Goal: Transaction & Acquisition: Book appointment/travel/reservation

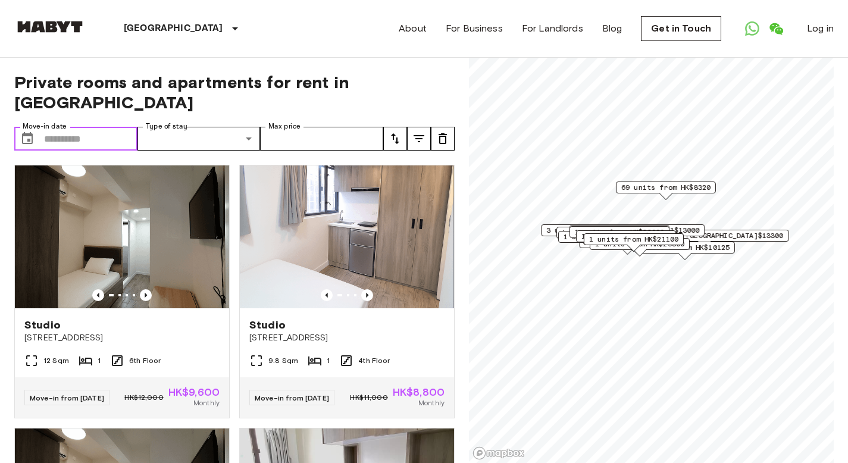
click at [69, 127] on input "Move-in date" at bounding box center [90, 139] width 93 height 24
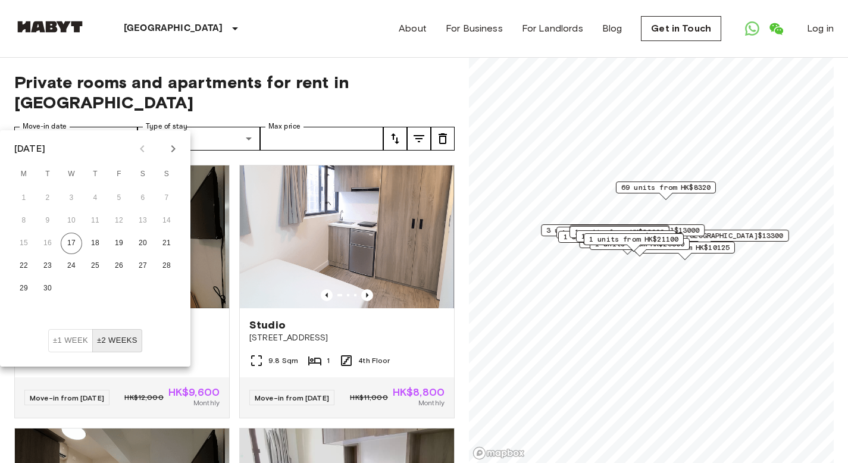
click at [178, 146] on icon "Next month" at bounding box center [173, 149] width 14 height 14
click at [70, 194] on button "1" at bounding box center [71, 197] width 21 height 21
type input "**********"
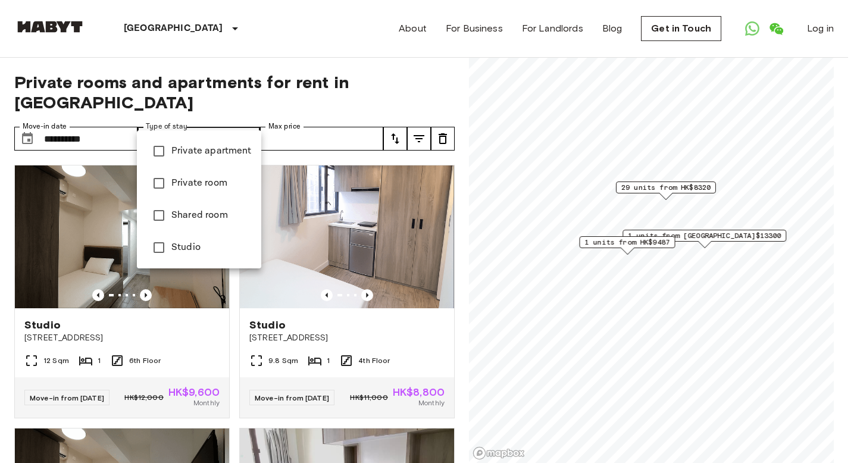
click at [347, 30] on div at bounding box center [428, 231] width 857 height 463
click at [290, 38] on div at bounding box center [428, 231] width 857 height 463
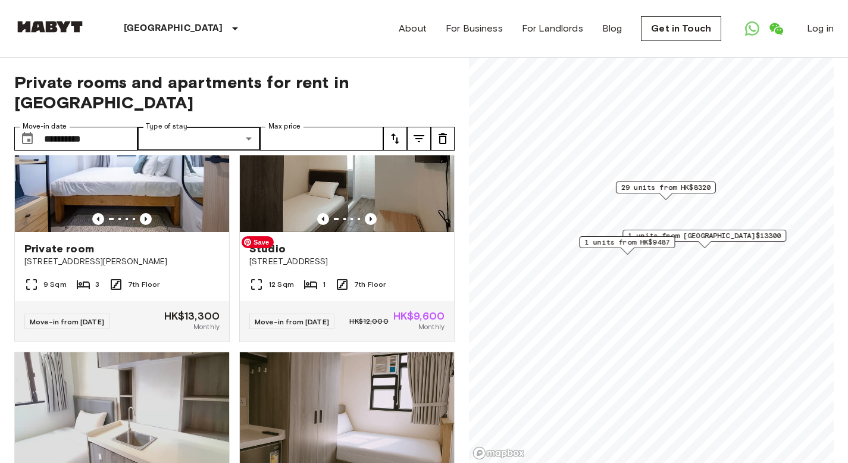
scroll to position [2189, 0]
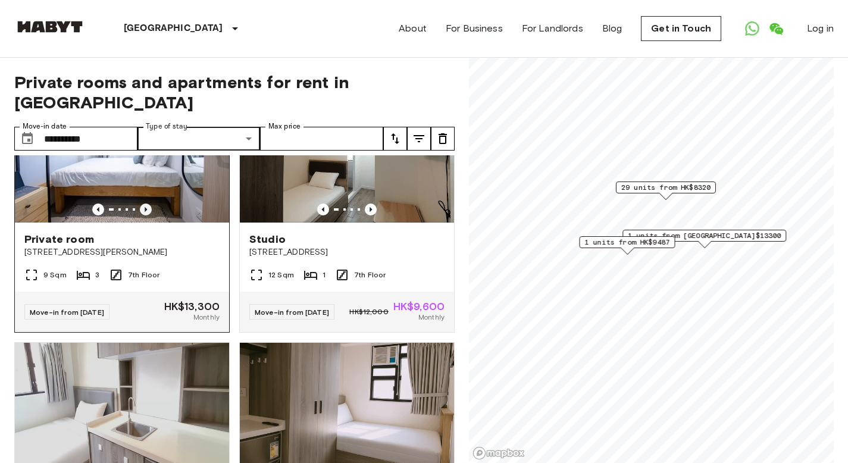
click at [142, 215] on icon "Previous image" at bounding box center [146, 209] width 12 height 12
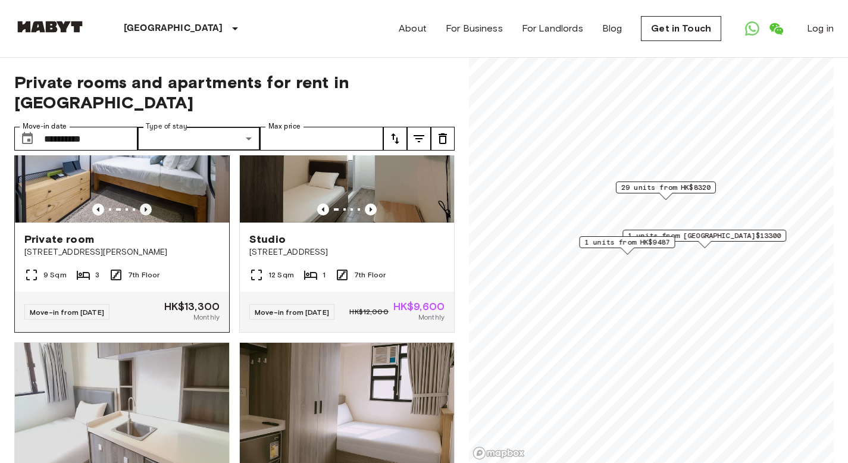
click at [142, 215] on icon "Previous image" at bounding box center [146, 209] width 12 height 12
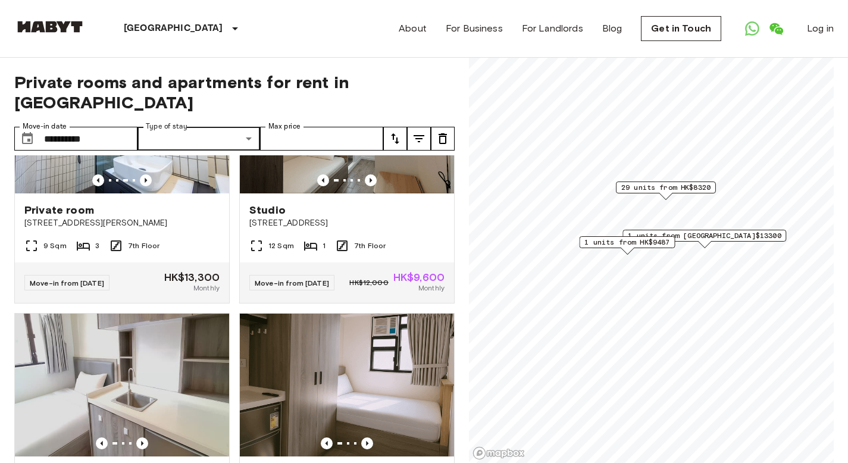
scroll to position [2214, 0]
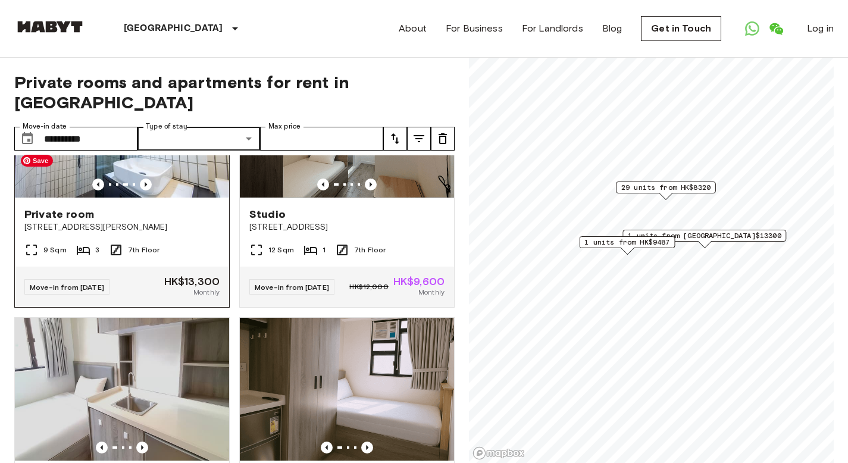
click at [67, 197] on img at bounding box center [122, 126] width 214 height 143
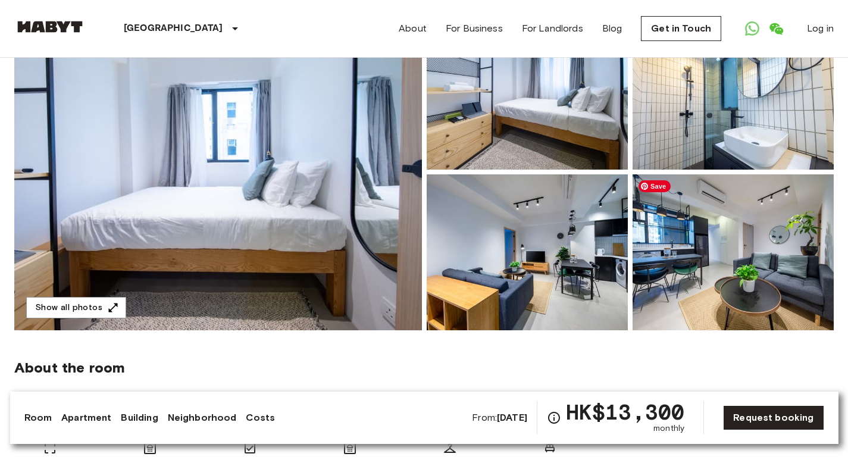
scroll to position [118, 0]
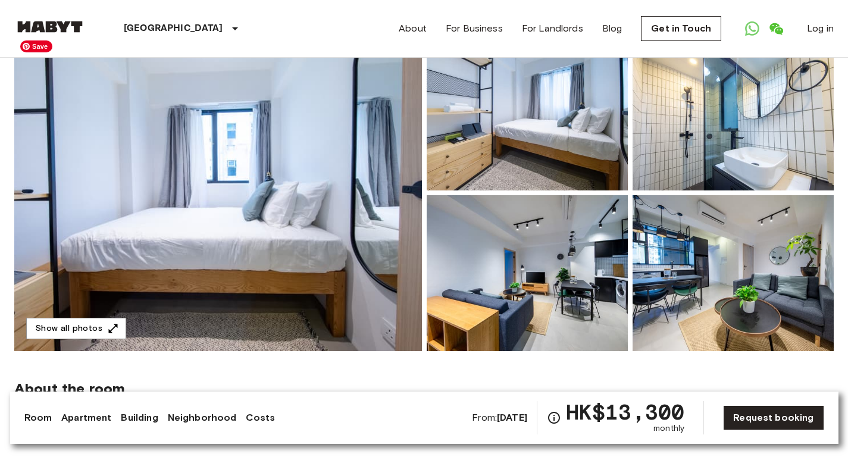
click at [203, 181] on img at bounding box center [217, 193] width 407 height 316
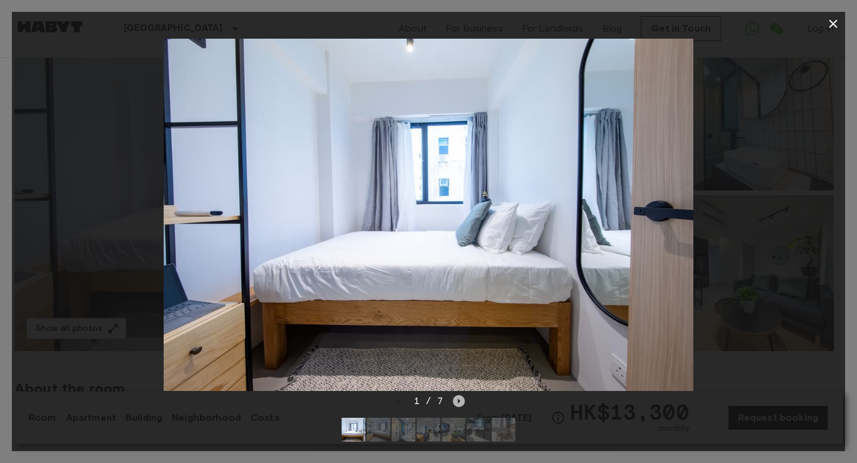
click at [459, 397] on icon "Next image" at bounding box center [459, 401] width 12 height 12
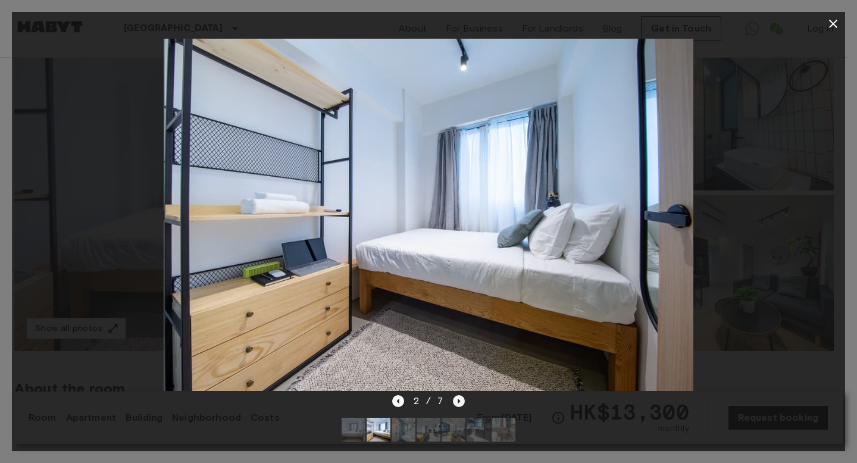
click at [459, 396] on icon "Next image" at bounding box center [459, 401] width 12 height 12
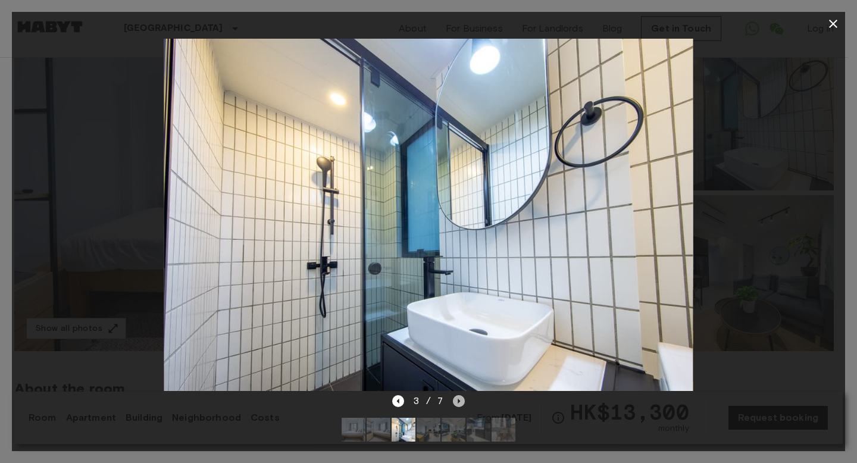
click at [459, 399] on icon "Next image" at bounding box center [459, 401] width 2 height 5
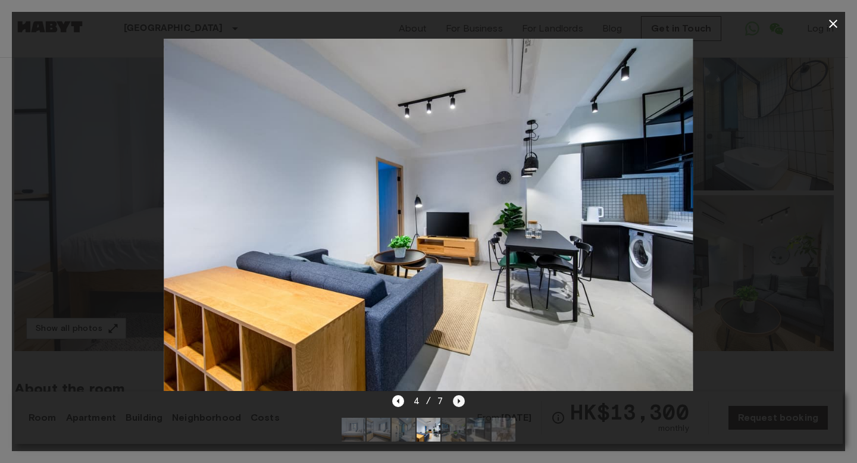
click at [454, 396] on icon "Next image" at bounding box center [459, 401] width 12 height 12
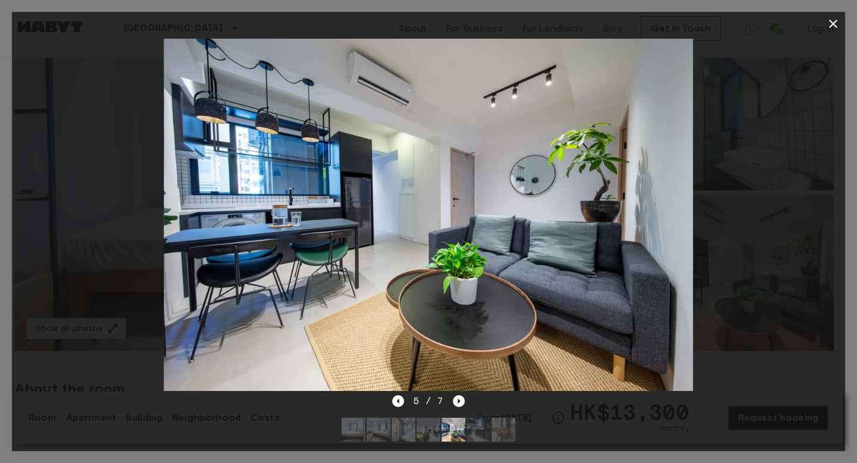
click at [454, 395] on icon "Next image" at bounding box center [459, 401] width 12 height 12
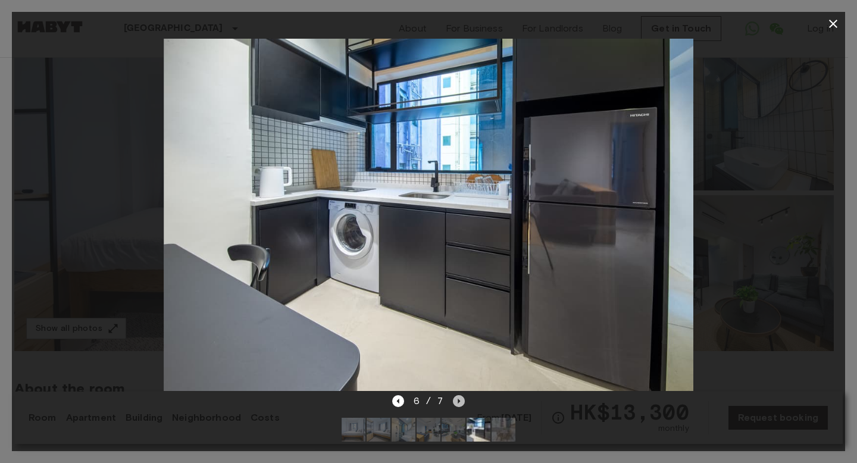
click at [453, 397] on icon "Next image" at bounding box center [459, 401] width 12 height 12
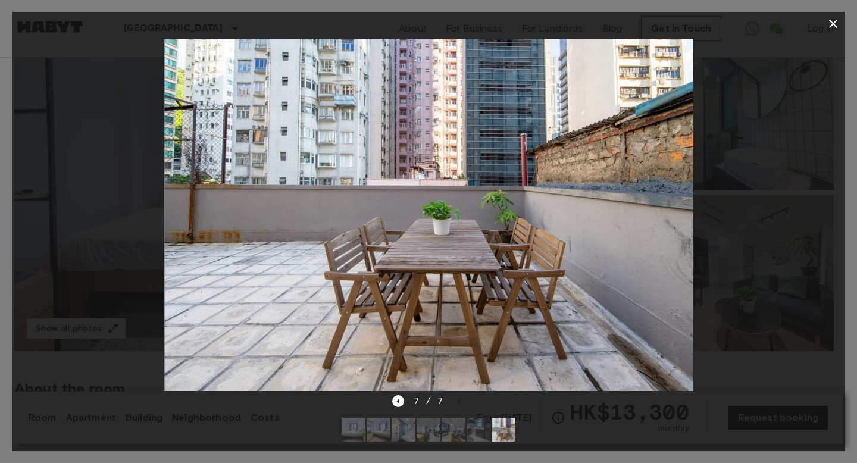
click at [448, 399] on div "7 / 7" at bounding box center [428, 401] width 73 height 14
click at [832, 22] on icon "button" at bounding box center [833, 24] width 14 height 14
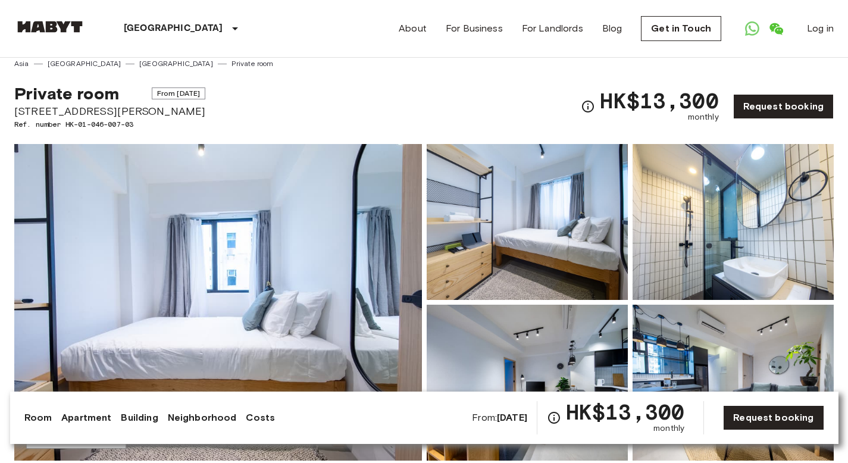
scroll to position [20, 0]
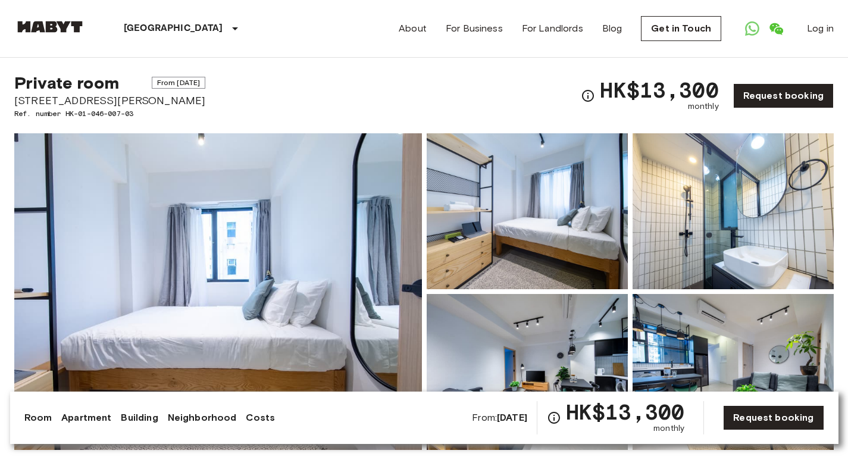
click at [557, 93] on div "Private room From [DATE] 17 [PERSON_NAME][GEOGRAPHIC_DATA] Ref. number HK-01-04…" at bounding box center [423, 88] width 819 height 61
click at [553, 84] on div "Private room From [DATE] 17 [PERSON_NAME][GEOGRAPHIC_DATA] Ref. number HK-01-04…" at bounding box center [423, 88] width 819 height 61
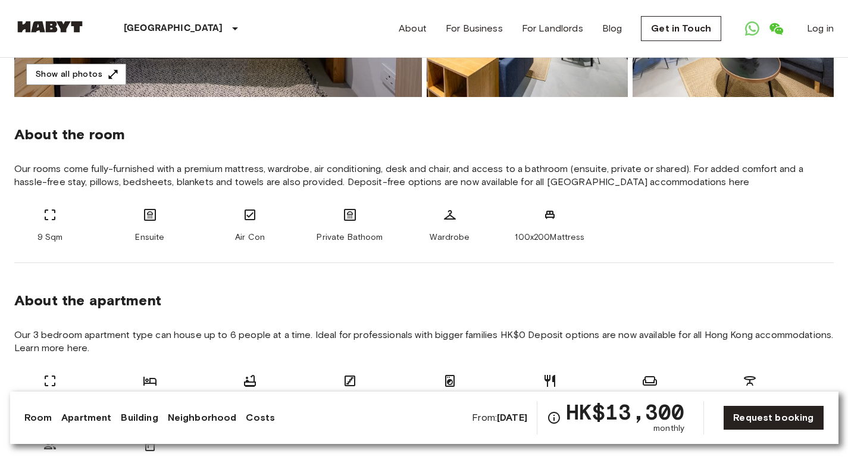
scroll to position [375, 0]
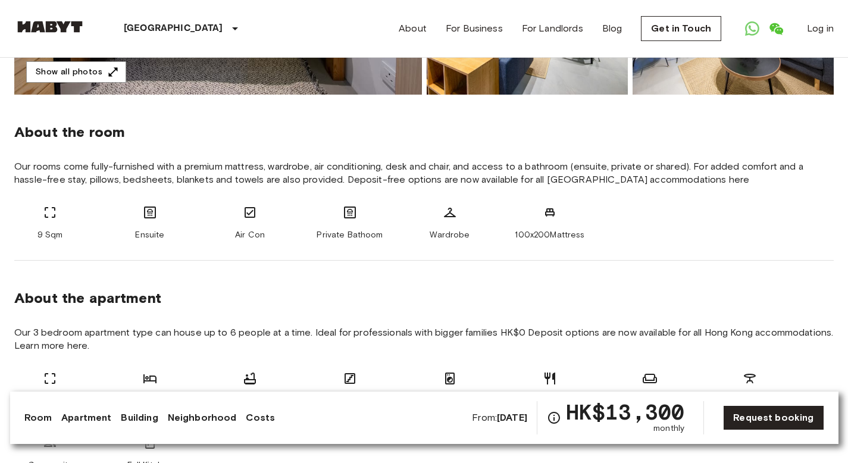
click at [246, 420] on link "Costs" at bounding box center [260, 417] width 29 height 14
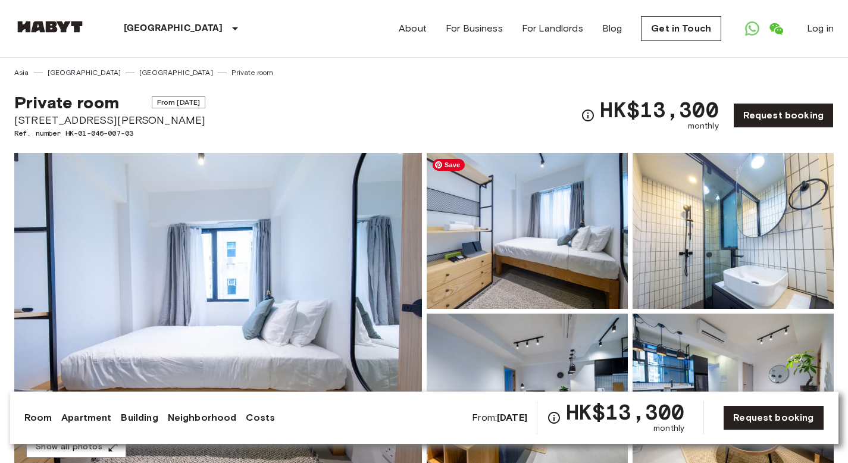
scroll to position [105, 0]
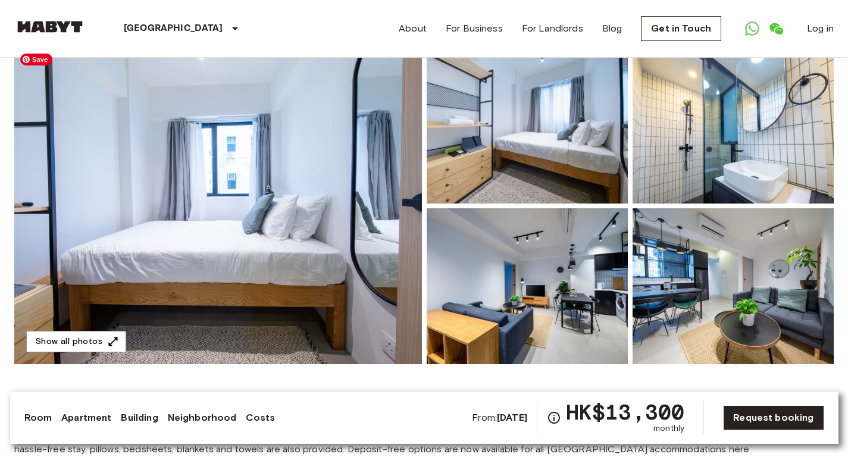
click at [287, 306] on img at bounding box center [217, 206] width 407 height 316
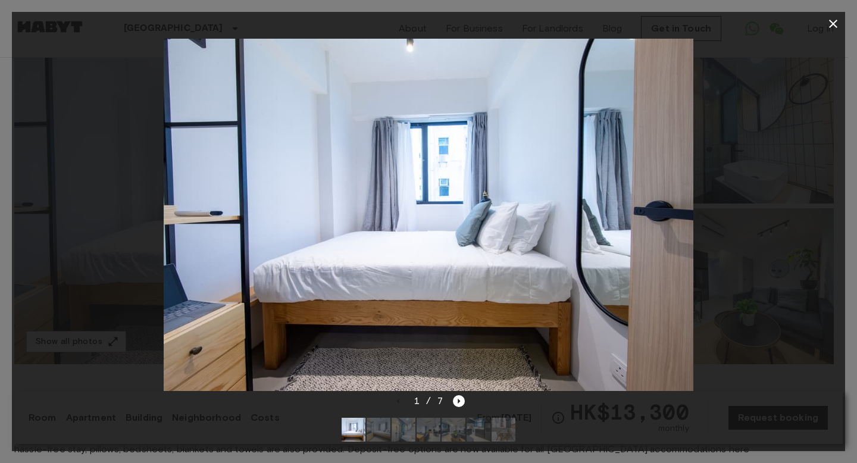
click at [450, 400] on div "1 / 7" at bounding box center [428, 401] width 73 height 14
click at [463, 397] on icon "Next image" at bounding box center [459, 401] width 12 height 12
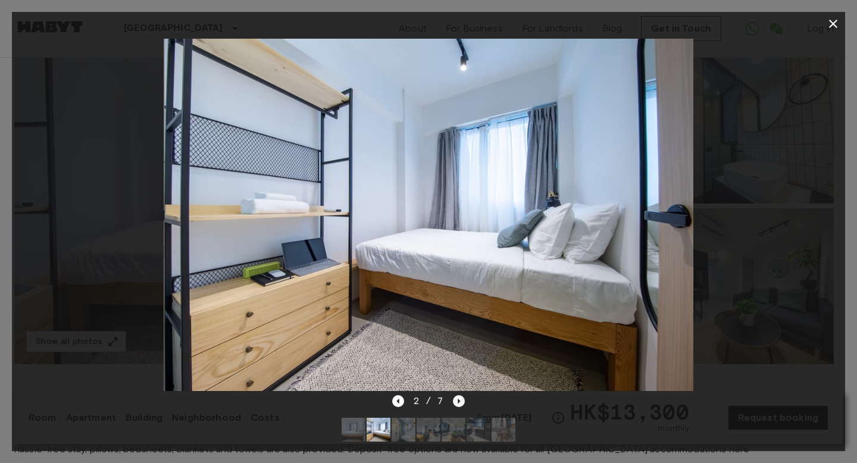
click at [459, 397] on icon "Next image" at bounding box center [459, 401] width 12 height 12
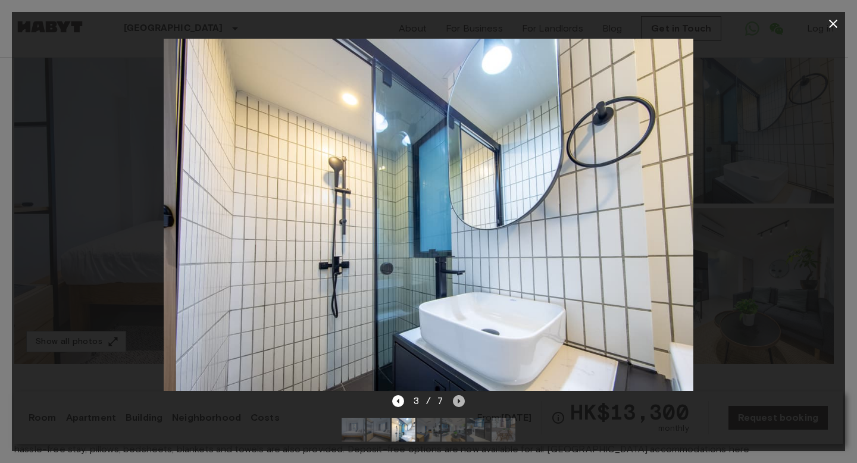
click at [458, 397] on icon "Next image" at bounding box center [459, 401] width 12 height 12
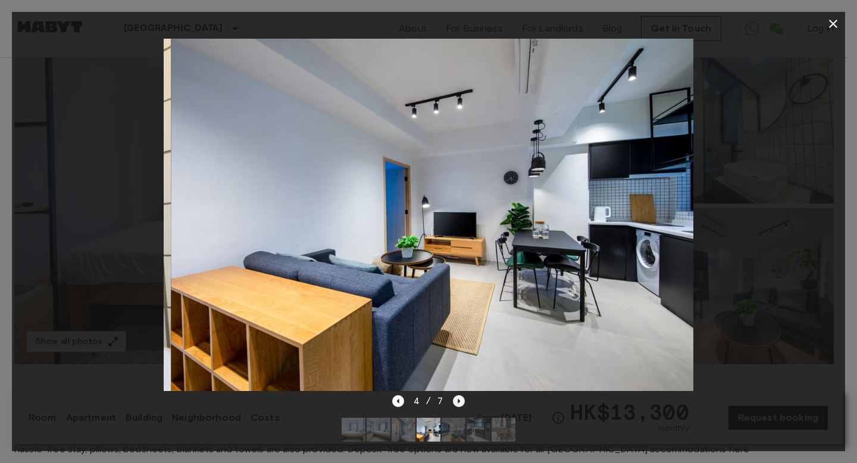
click at [458, 397] on icon "Next image" at bounding box center [459, 401] width 12 height 12
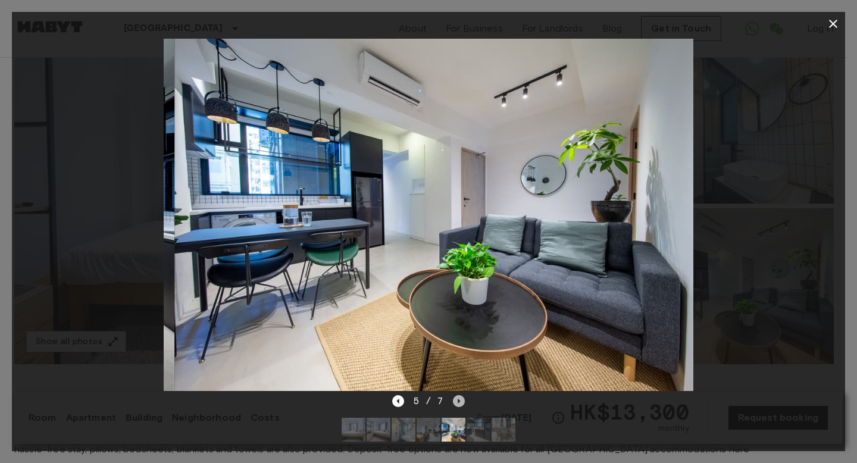
click at [458, 397] on icon "Next image" at bounding box center [459, 401] width 12 height 12
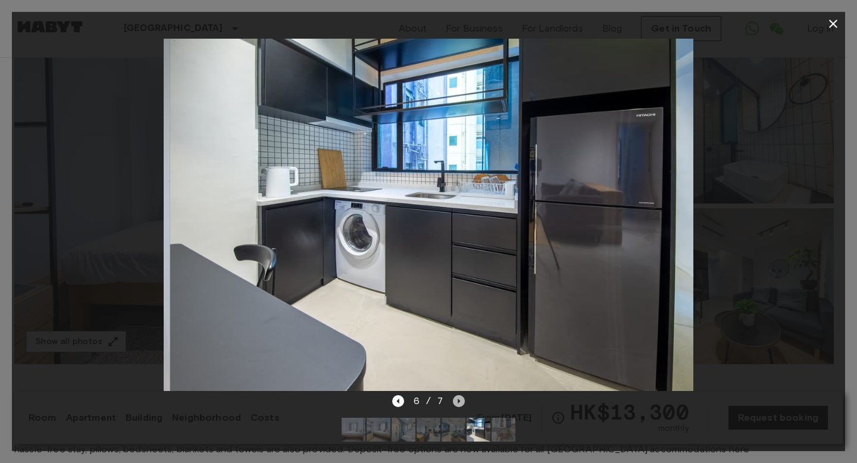
click at [457, 397] on icon "Next image" at bounding box center [459, 401] width 12 height 12
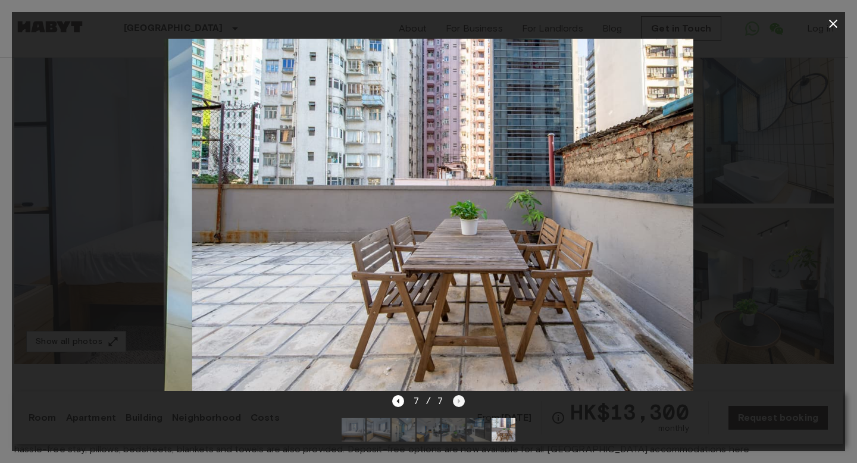
click at [457, 397] on div "7 / 7" at bounding box center [428, 401] width 73 height 14
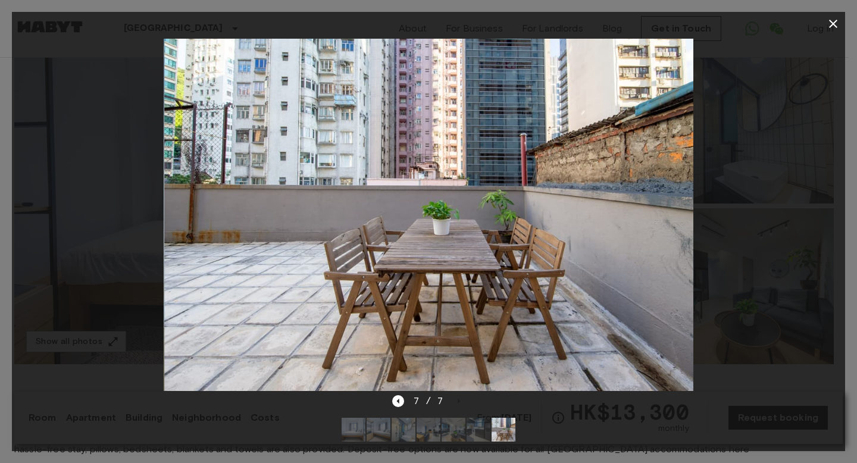
click at [457, 397] on div "7 / 7" at bounding box center [428, 401] width 73 height 14
click at [395, 397] on icon "Previous image" at bounding box center [398, 401] width 12 height 12
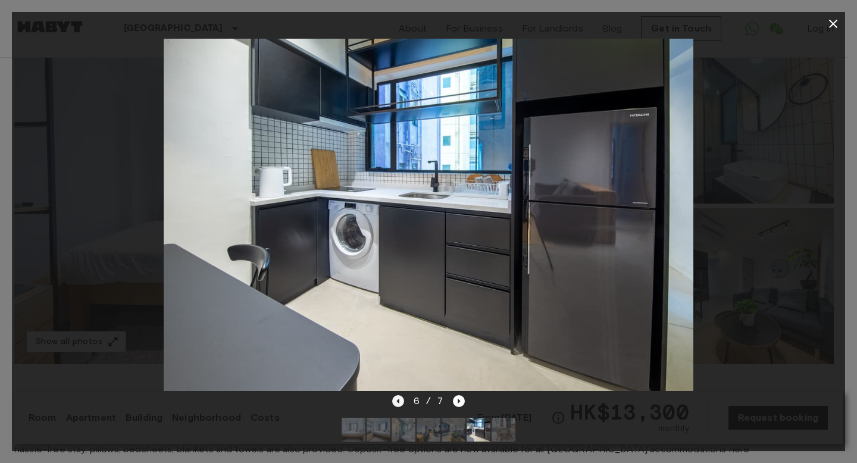
click at [396, 396] on icon "Previous image" at bounding box center [398, 401] width 12 height 12
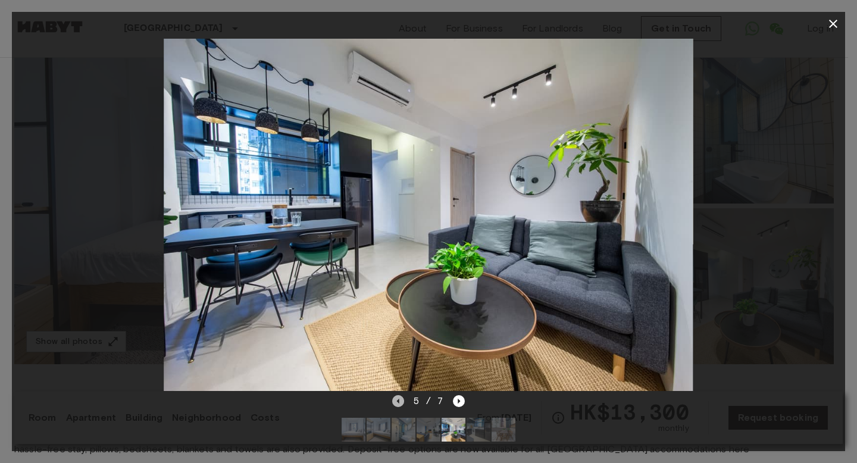
click at [396, 396] on icon "Previous image" at bounding box center [398, 401] width 12 height 12
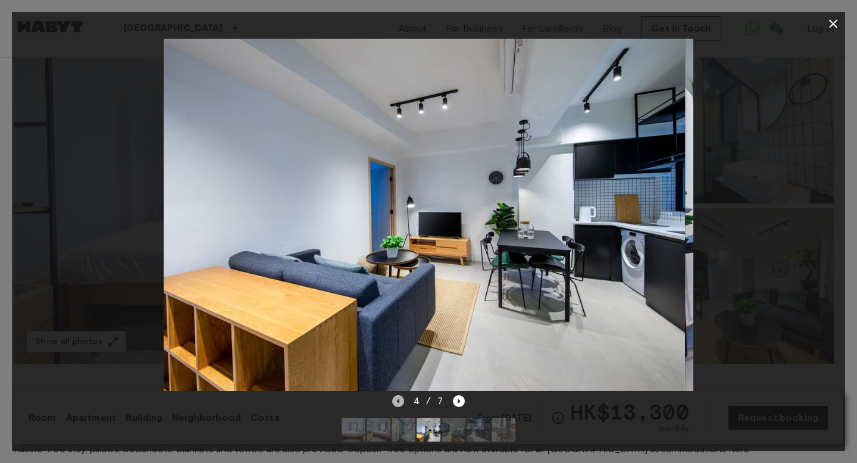
click at [396, 396] on icon "Previous image" at bounding box center [398, 401] width 12 height 12
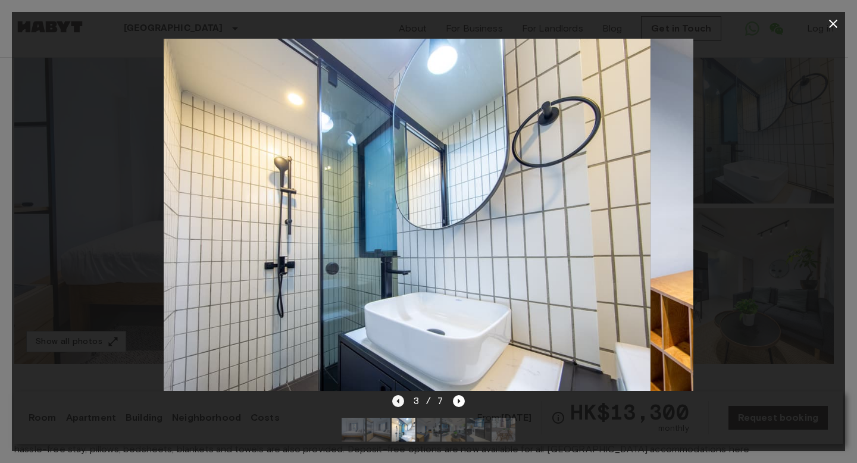
click at [396, 396] on icon "Previous image" at bounding box center [398, 401] width 12 height 12
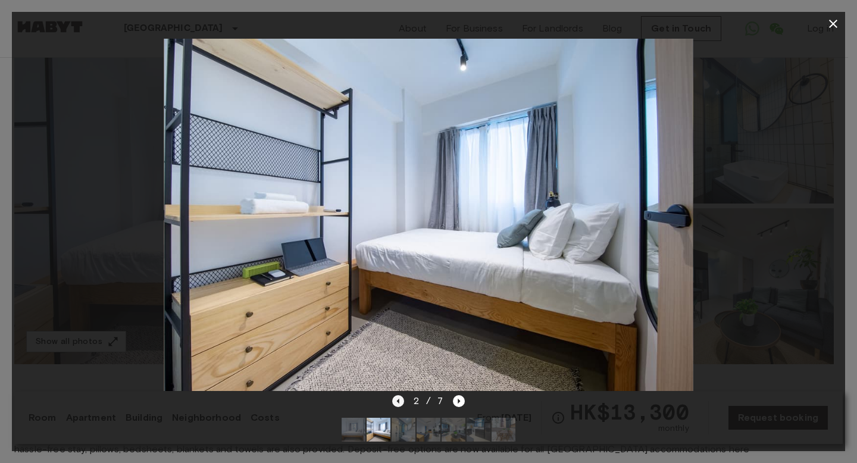
click at [396, 396] on icon "Previous image" at bounding box center [398, 401] width 12 height 12
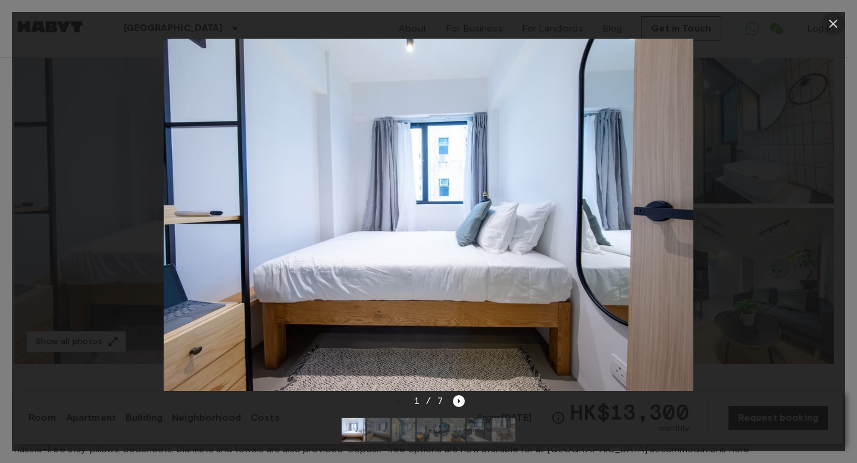
click at [829, 24] on icon "button" at bounding box center [833, 24] width 14 height 14
